Goal: Information Seeking & Learning: Learn about a topic

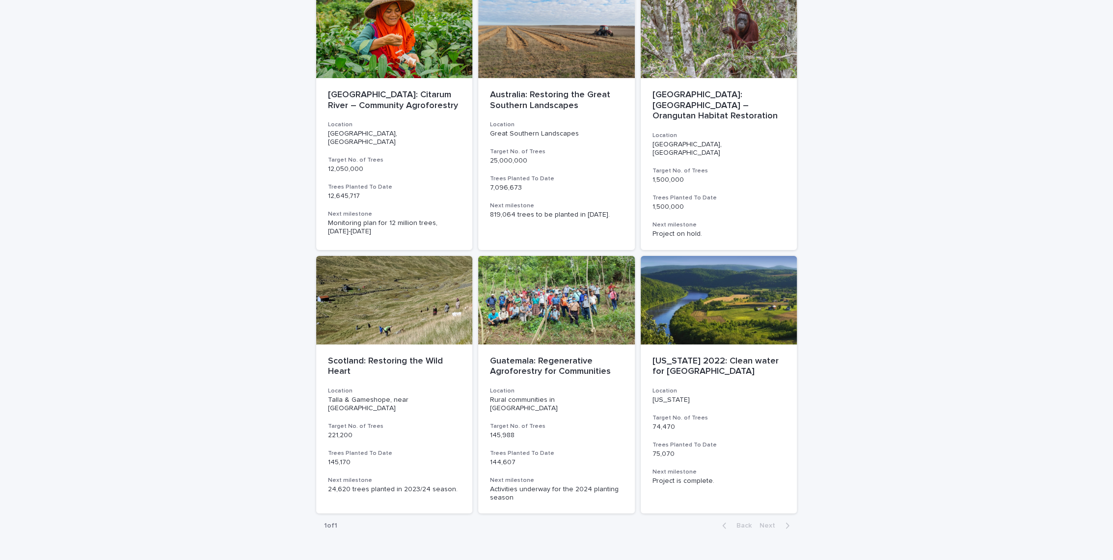
scroll to position [94, 0]
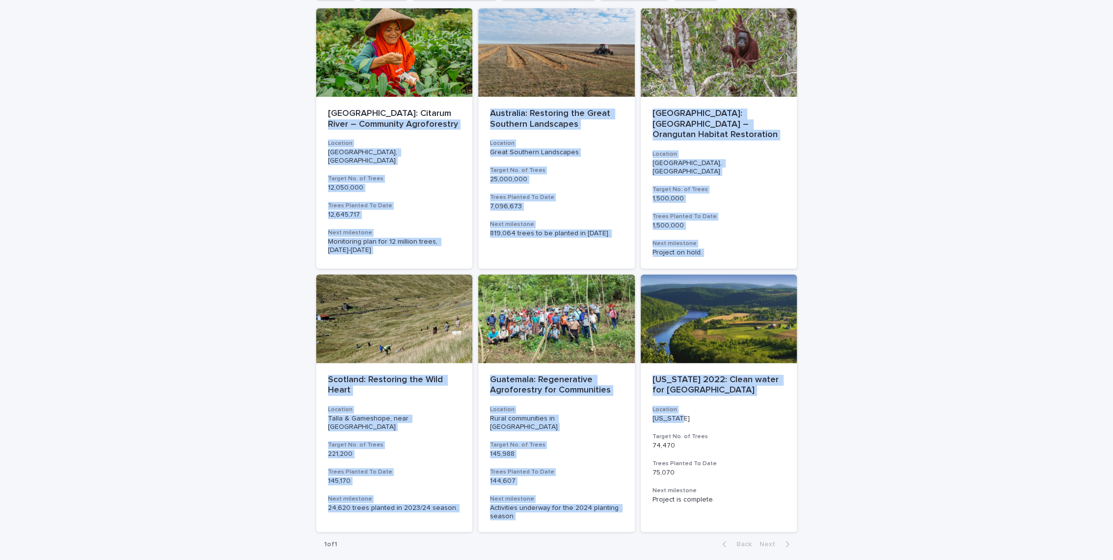
drag, startPoint x: 943, startPoint y: 410, endPoint x: 270, endPoint y: 125, distance: 730.7
click at [270, 125] on div "Loading... Saving… Loading... Saving… Projects Name Location Target No. of Tree…" at bounding box center [556, 272] width 1113 height 668
click at [268, 126] on div "Loading... Saving… Loading... Saving… Projects Name Location Target No. of Tree…" at bounding box center [556, 272] width 1113 height 668
click at [282, 161] on div "Loading... Saving… Loading... Saving… Projects Name Location Target No. of Tree…" at bounding box center [556, 272] width 1113 height 668
drag, startPoint x: 320, startPoint y: 117, endPoint x: 948, endPoint y: 274, distance: 647.8
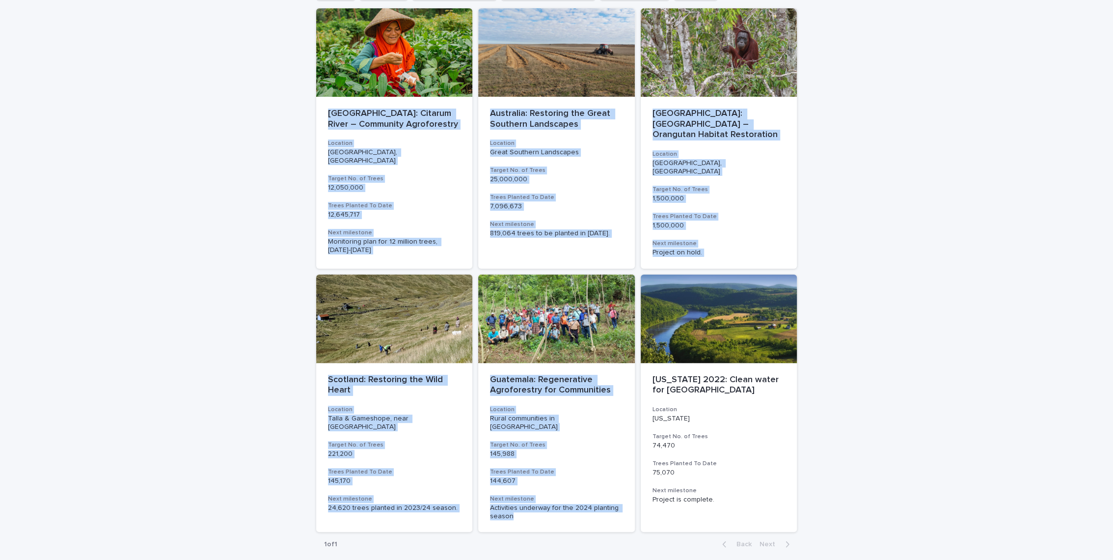
click at [948, 274] on div "Loading... Saving… Loading... Saving… Projects Name Location Target No. of Tree…" at bounding box center [556, 272] width 1113 height 668
drag, startPoint x: 948, startPoint y: 274, endPoint x: 920, endPoint y: 303, distance: 40.3
click at [920, 303] on div "Loading... Saving… Loading... Saving… Projects Name Location Target No. of Tree…" at bounding box center [556, 272] width 1113 height 668
click at [905, 311] on div "Loading... Saving… Loading... Saving… Projects Name Location Target No. of Tree…" at bounding box center [556, 272] width 1113 height 668
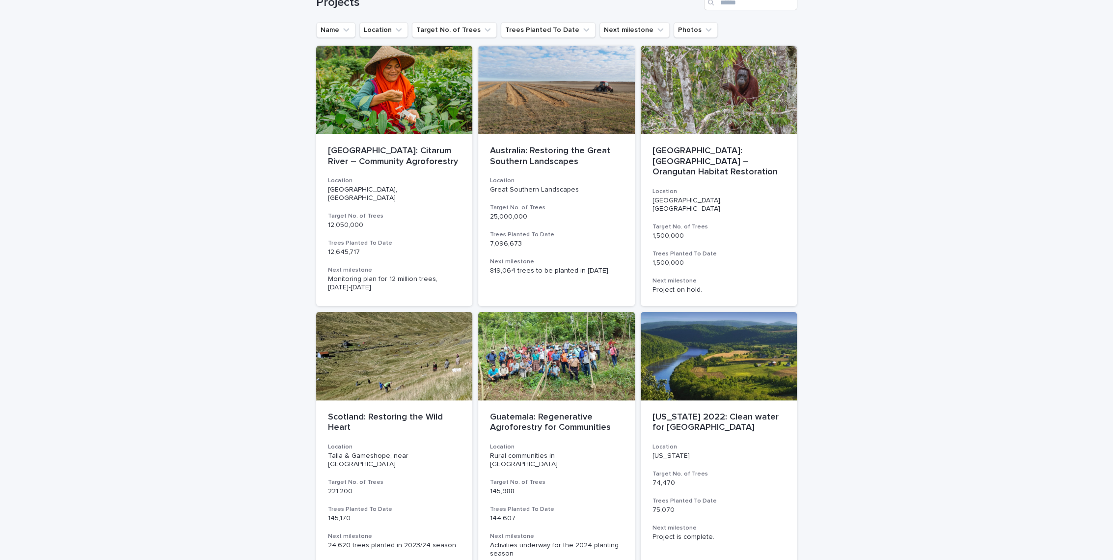
scroll to position [39, 0]
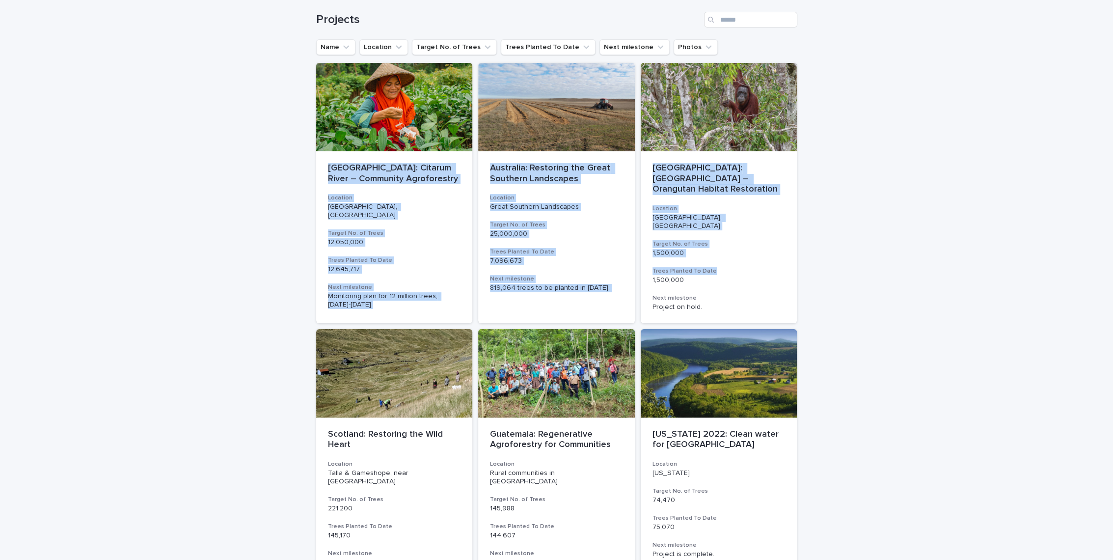
drag, startPoint x: 886, startPoint y: 246, endPoint x: 235, endPoint y: 150, distance: 658.0
click at [235, 150] on div "Loading... Saving… Loading... Saving… Projects Name Location Target No. of Tree…" at bounding box center [556, 326] width 1113 height 668
click at [278, 168] on div "Loading... Saving… Loading... Saving… Projects Name Location Target No. of Tree…" at bounding box center [556, 326] width 1113 height 668
drag, startPoint x: 277, startPoint y: 162, endPoint x: 831, endPoint y: 284, distance: 567.0
click at [831, 284] on div "Loading... Saving… Loading... Saving… Projects Name Location Target No. of Tree…" at bounding box center [556, 326] width 1113 height 668
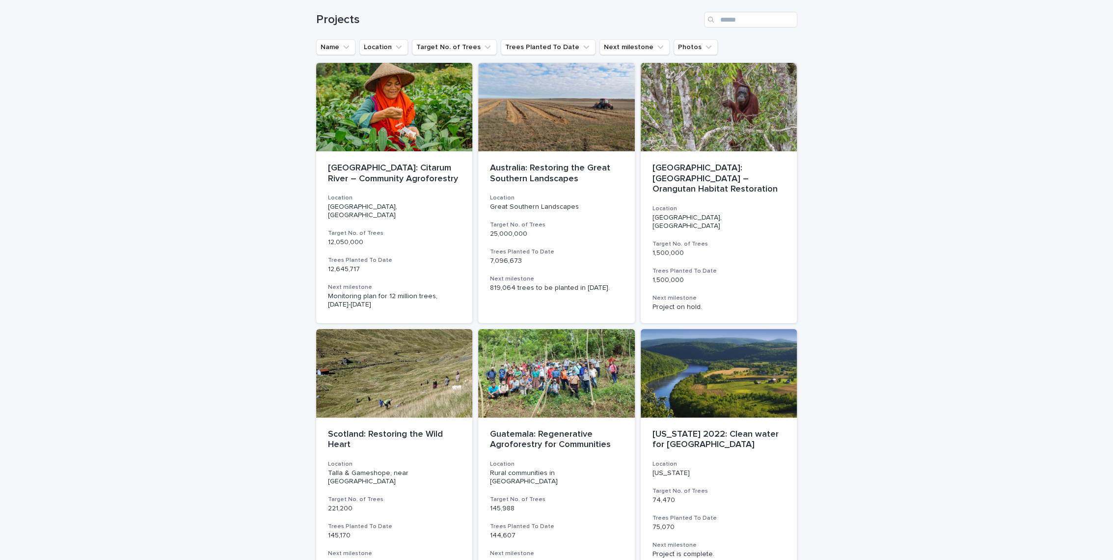
drag, startPoint x: 831, startPoint y: 284, endPoint x: 840, endPoint y: 296, distance: 15.0
click at [840, 296] on div "Loading... Saving… Loading... Saving… Projects Name Location Target No. of Tree…" at bounding box center [556, 326] width 1113 height 668
click at [332, 166] on p "[GEOGRAPHIC_DATA]: Citarum River – Community Agroforestry" at bounding box center [394, 173] width 133 height 21
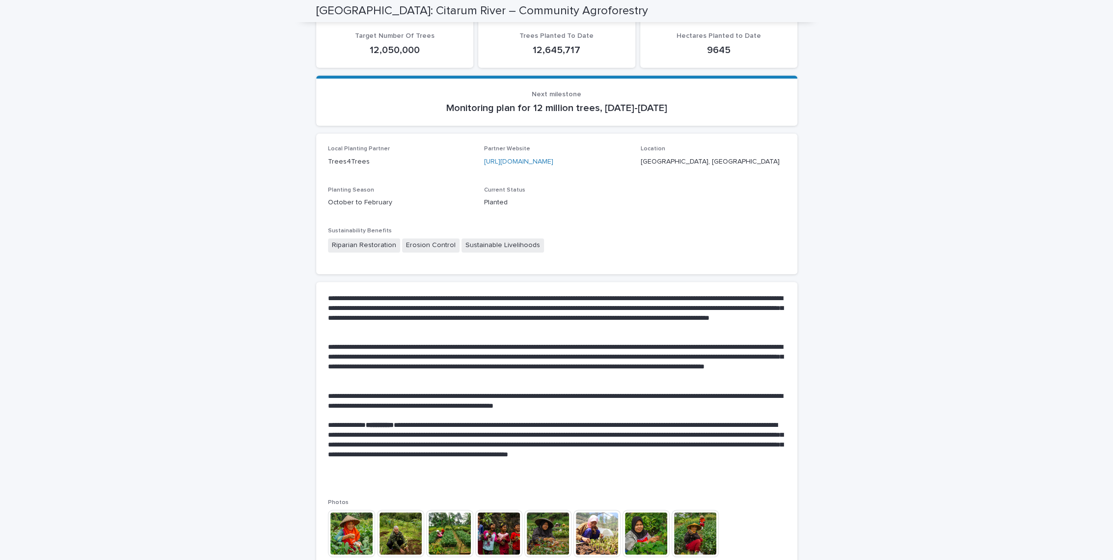
scroll to position [218, 0]
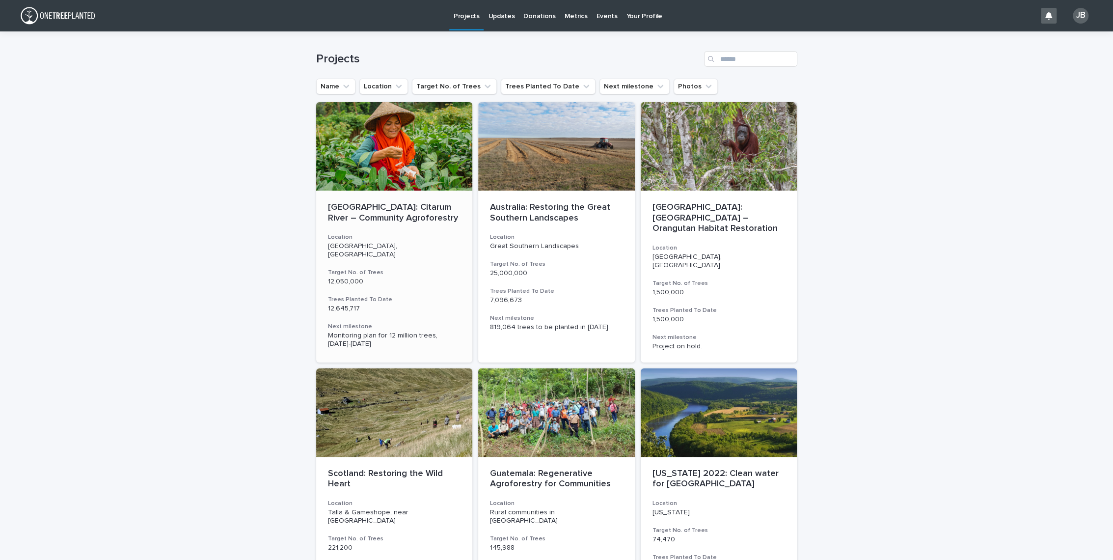
click at [389, 223] on div "[GEOGRAPHIC_DATA]: Citarum River – Community Agroforestry Location [GEOGRAPHIC_…" at bounding box center [394, 274] width 157 height 169
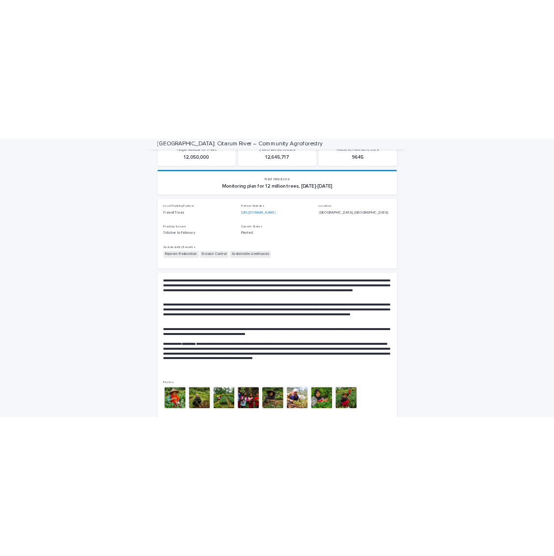
scroll to position [491, 0]
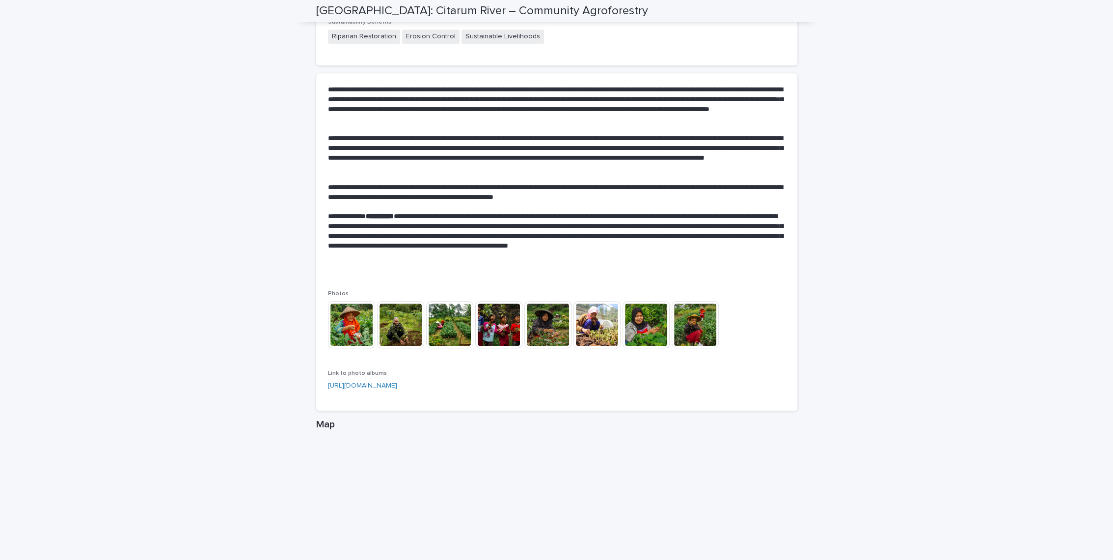
click at [436, 179] on p at bounding box center [557, 178] width 458 height 10
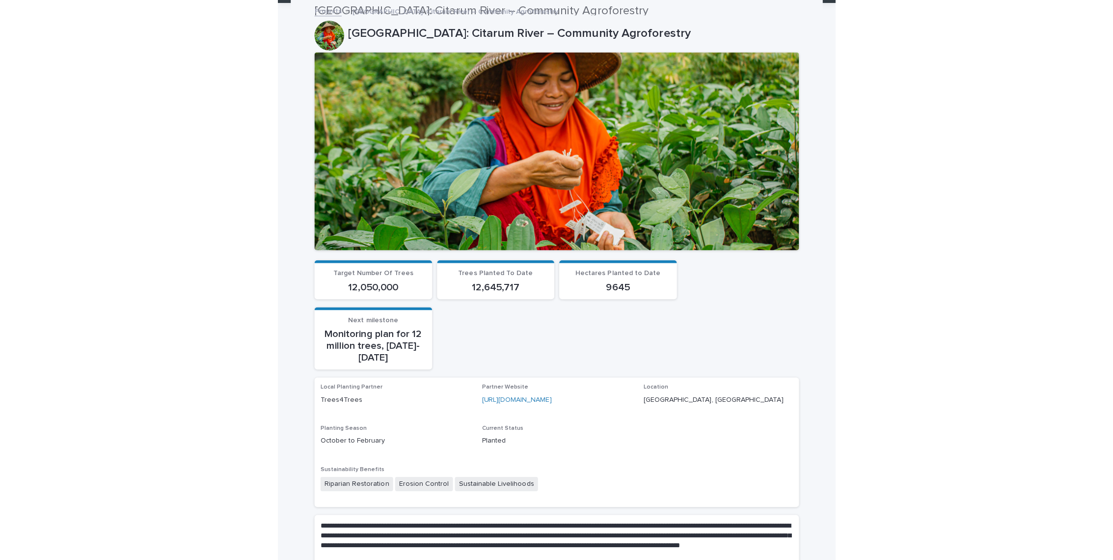
scroll to position [0, 0]
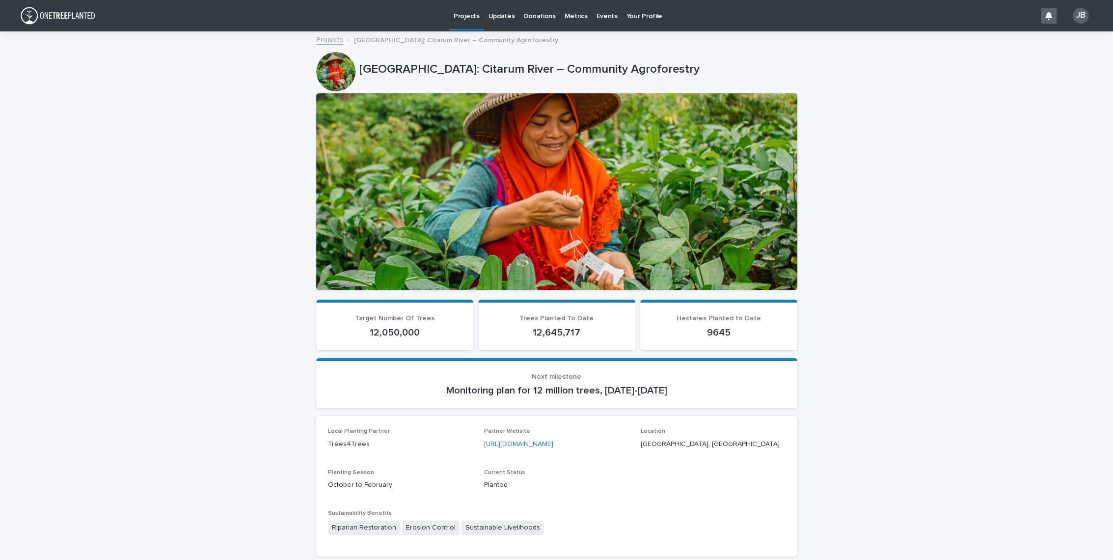
click at [329, 39] on link "Projects" at bounding box center [329, 38] width 27 height 11
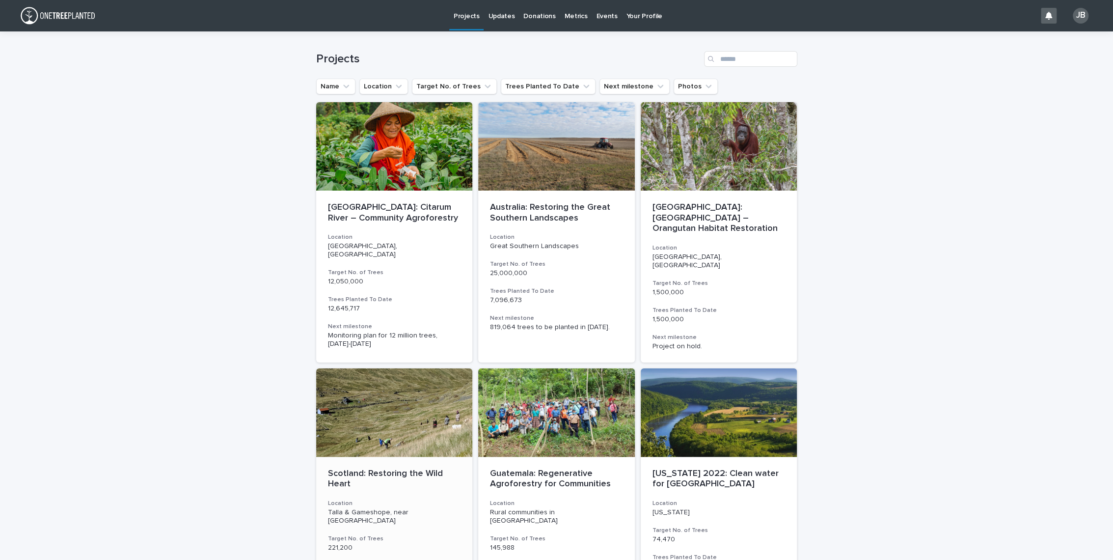
click at [408, 473] on p "Scotland: Restoring the Wild Heart" at bounding box center [394, 478] width 133 height 21
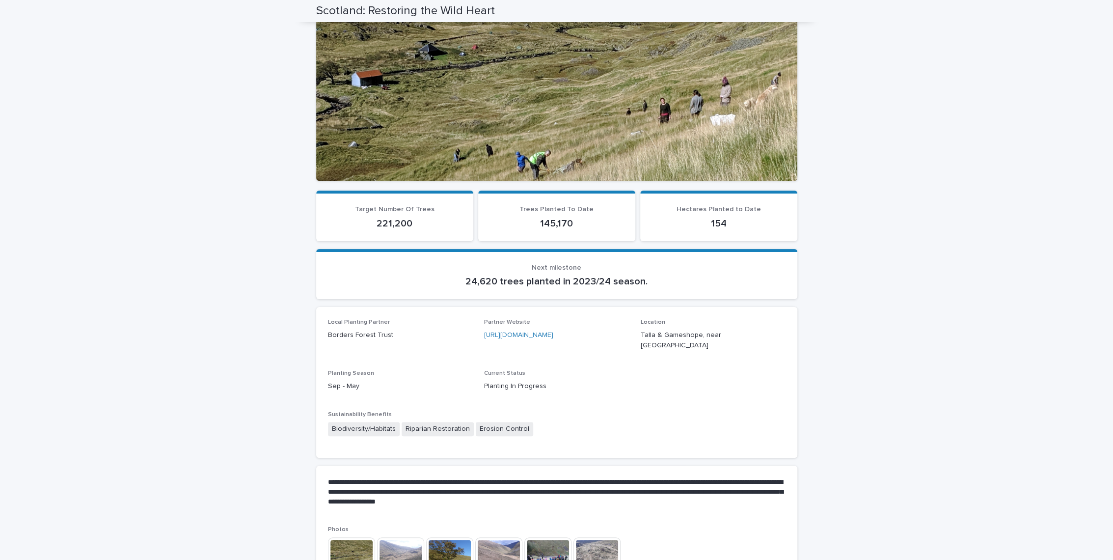
scroll to position [218, 0]
